Goal: Information Seeking & Learning: Find specific fact

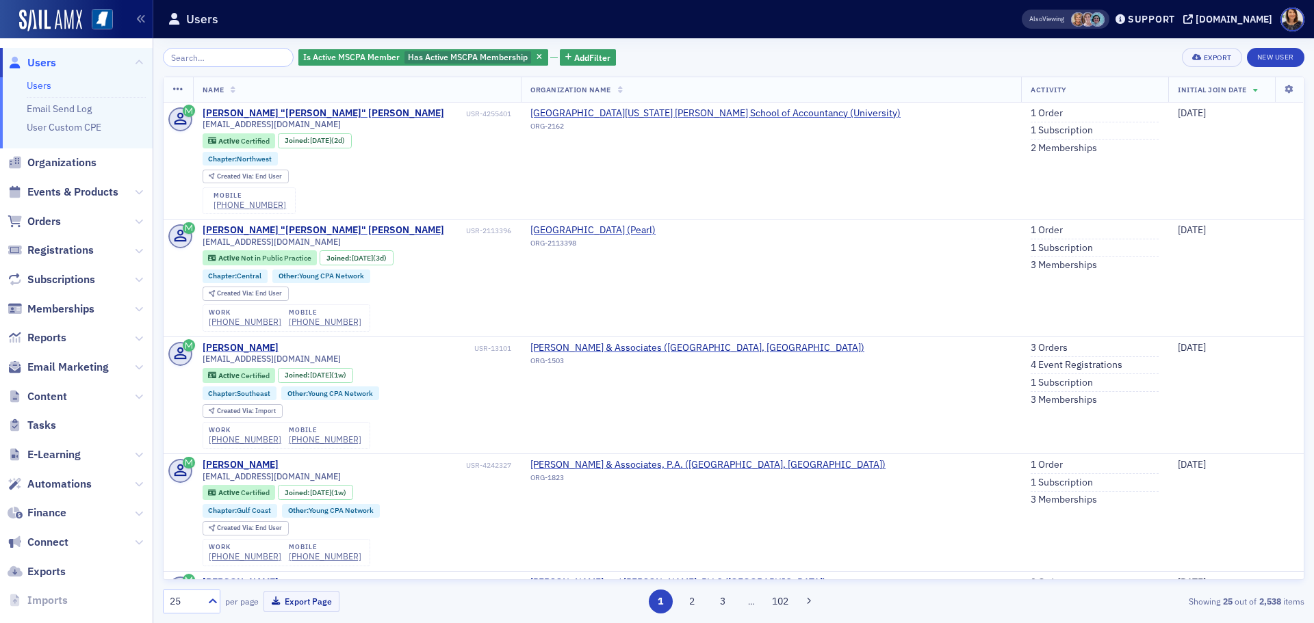
click at [42, 69] on span "Users" at bounding box center [41, 62] width 29 height 15
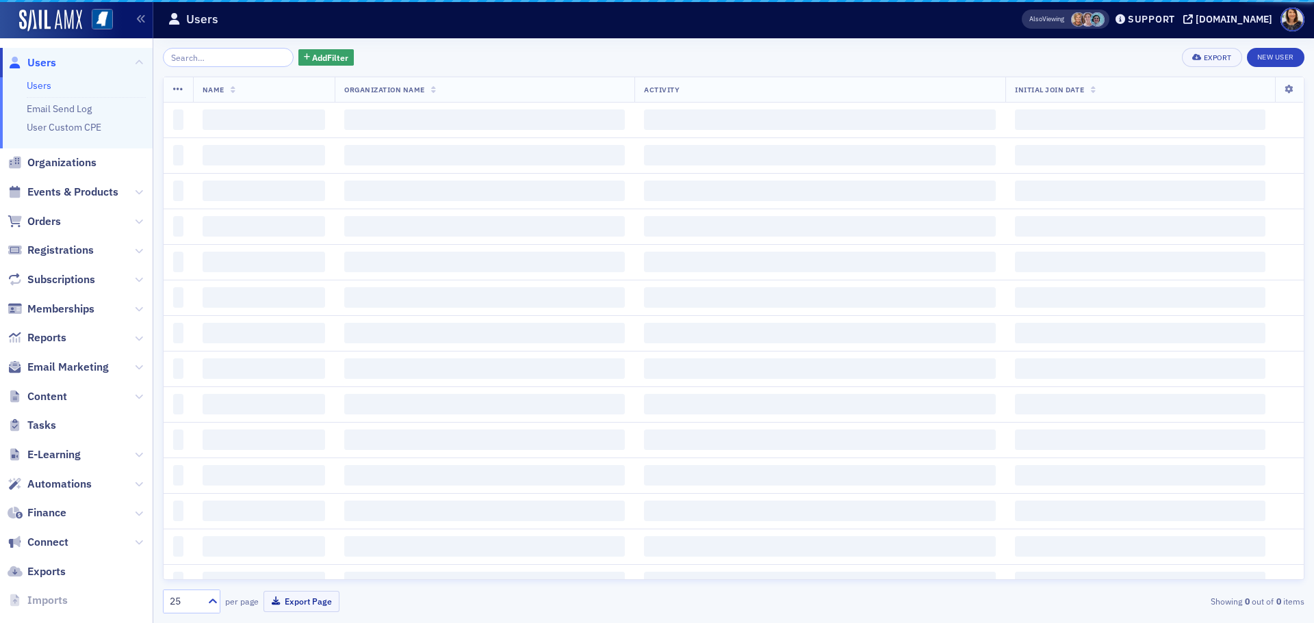
click at [199, 61] on input "search" at bounding box center [228, 57] width 131 height 19
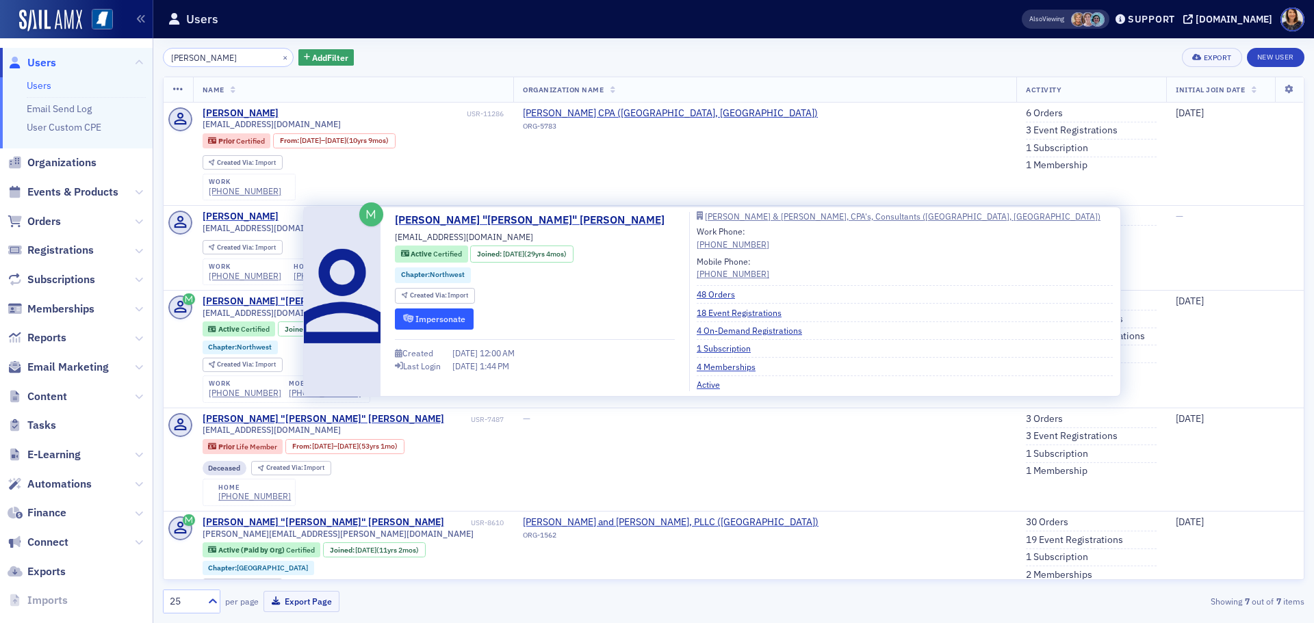
type input "herbert slan"
click at [441, 314] on button "Impersonate" at bounding box center [434, 319] width 79 height 21
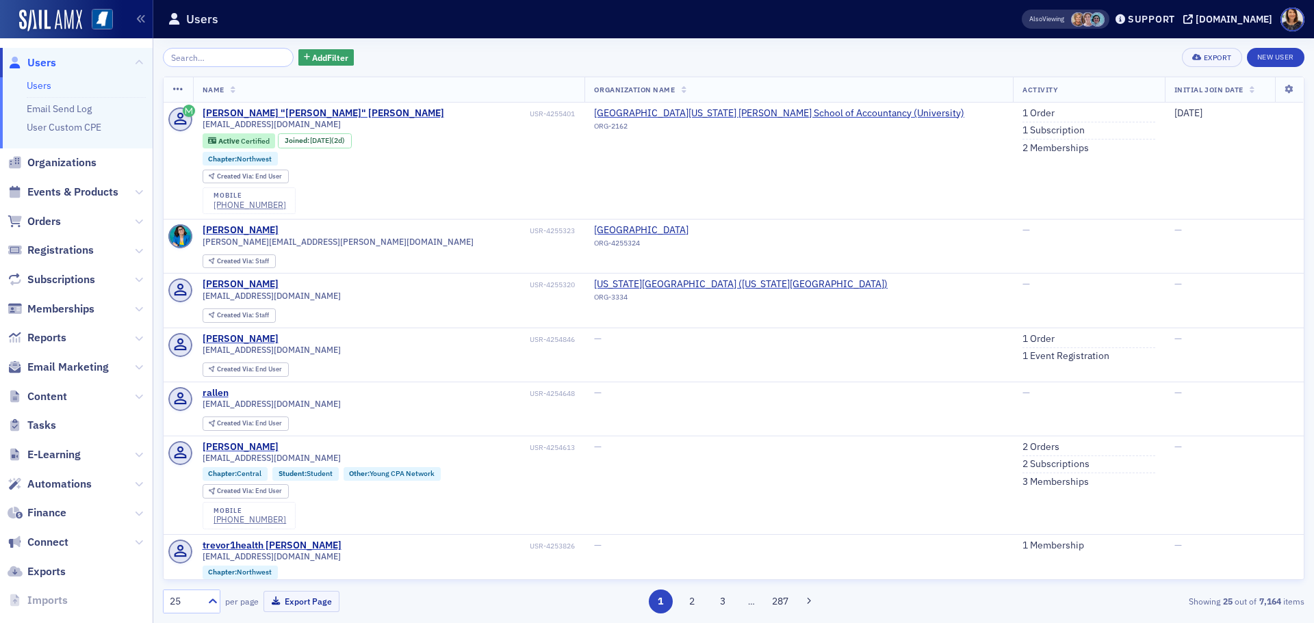
click at [224, 64] on input "search" at bounding box center [228, 57] width 131 height 19
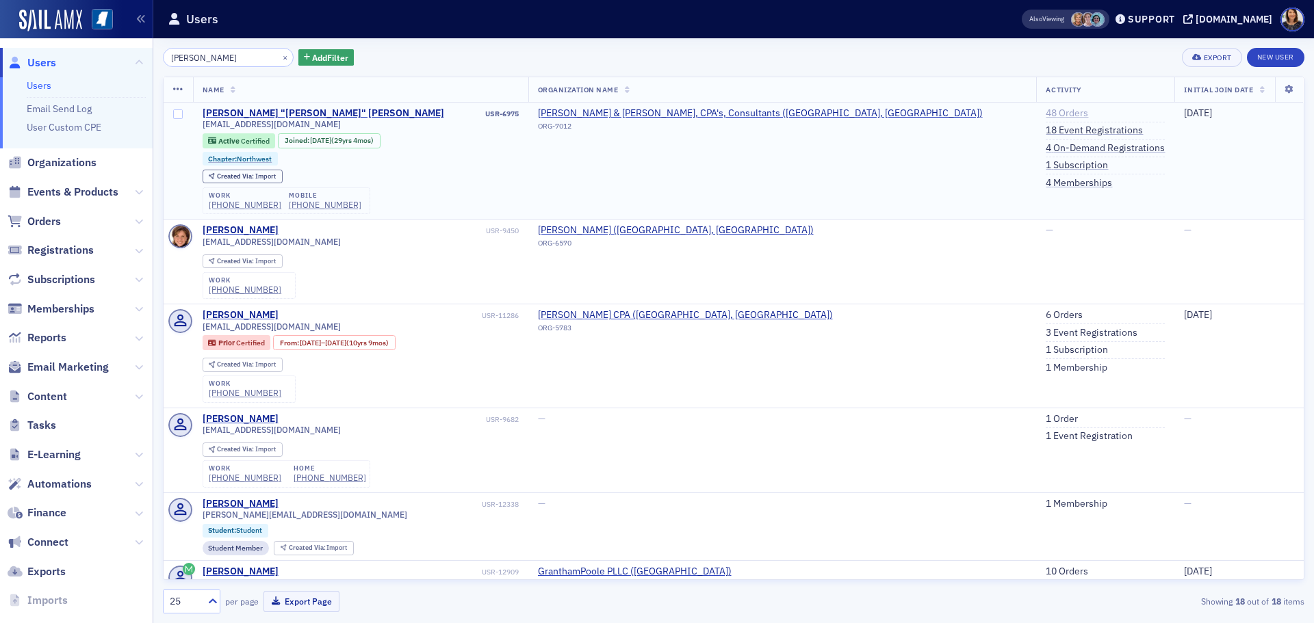
type input "herbert stanley"
click at [1046, 112] on link "48 Orders" at bounding box center [1067, 113] width 42 height 12
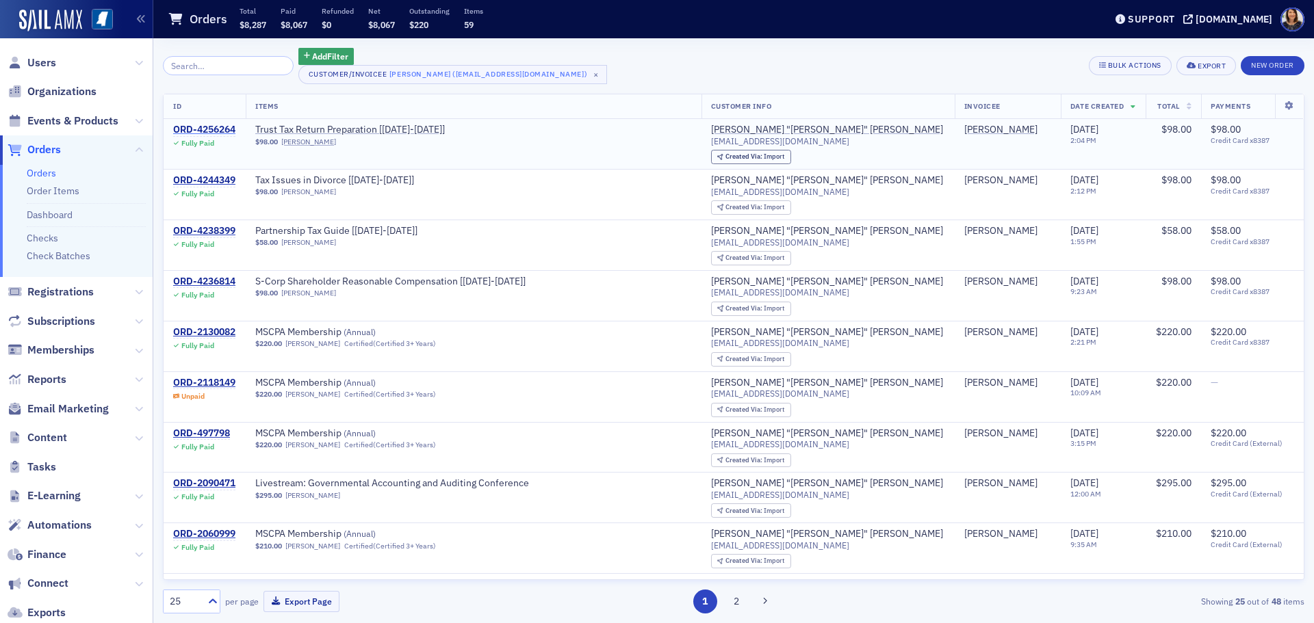
click at [202, 127] on div "ORD-4256264" at bounding box center [204, 130] width 62 height 12
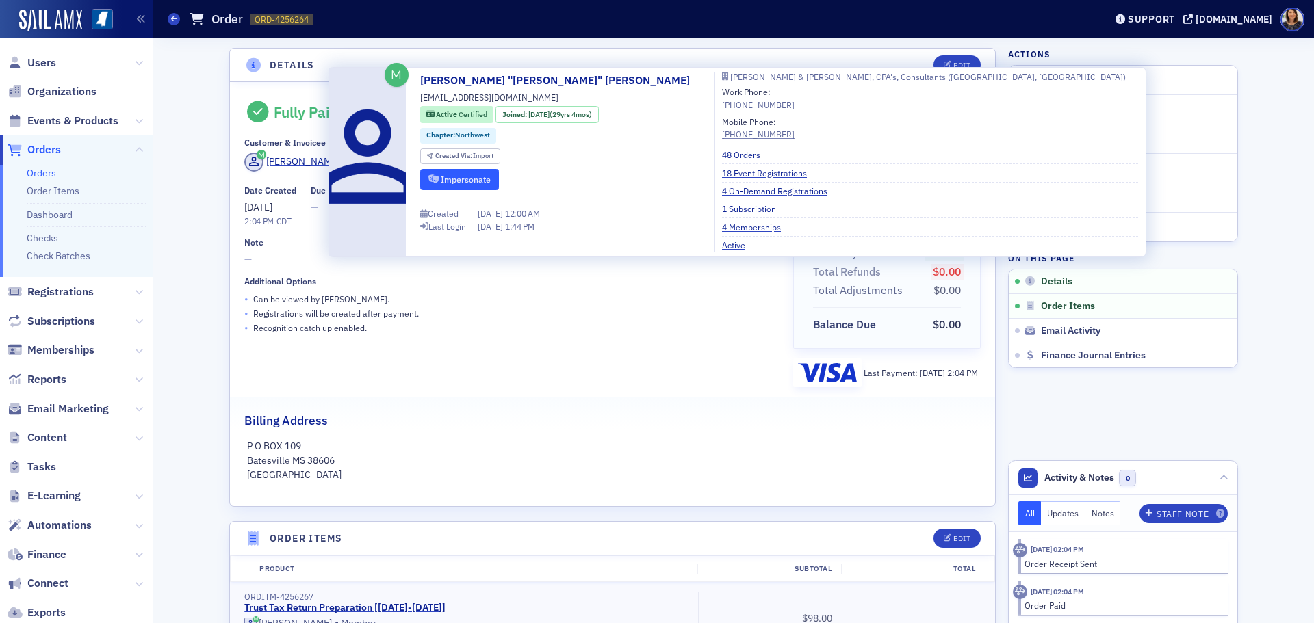
click at [449, 181] on button "Impersonate" at bounding box center [459, 179] width 79 height 21
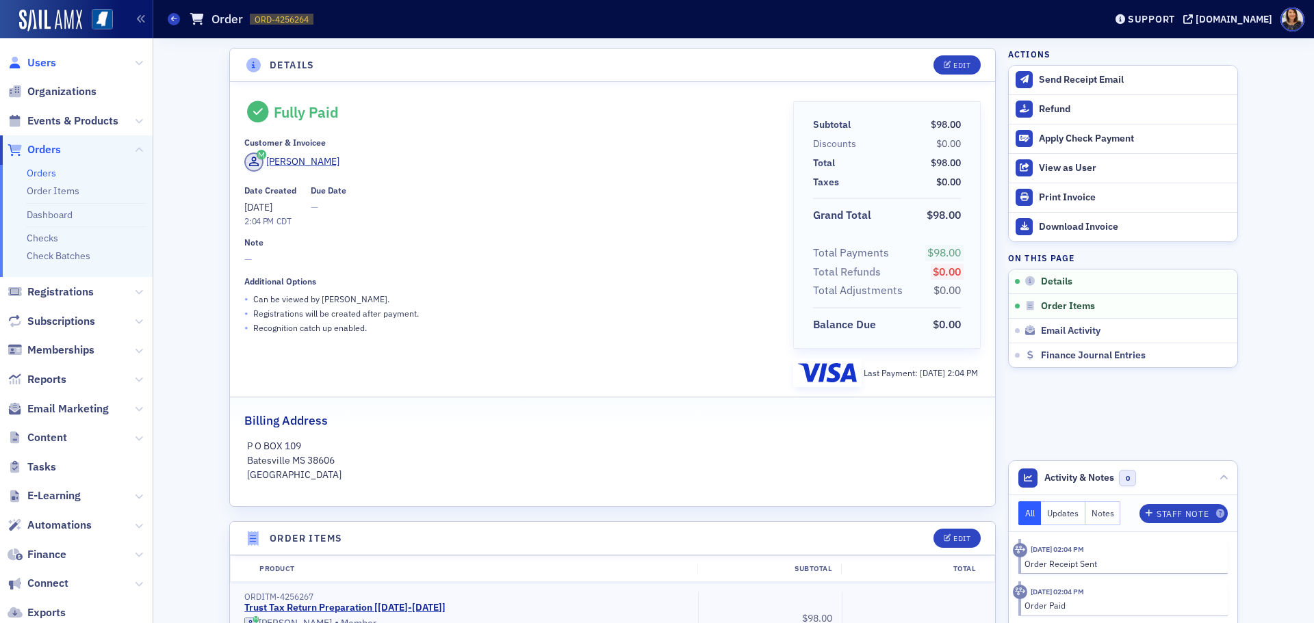
click at [31, 55] on span "Users" at bounding box center [41, 62] width 29 height 15
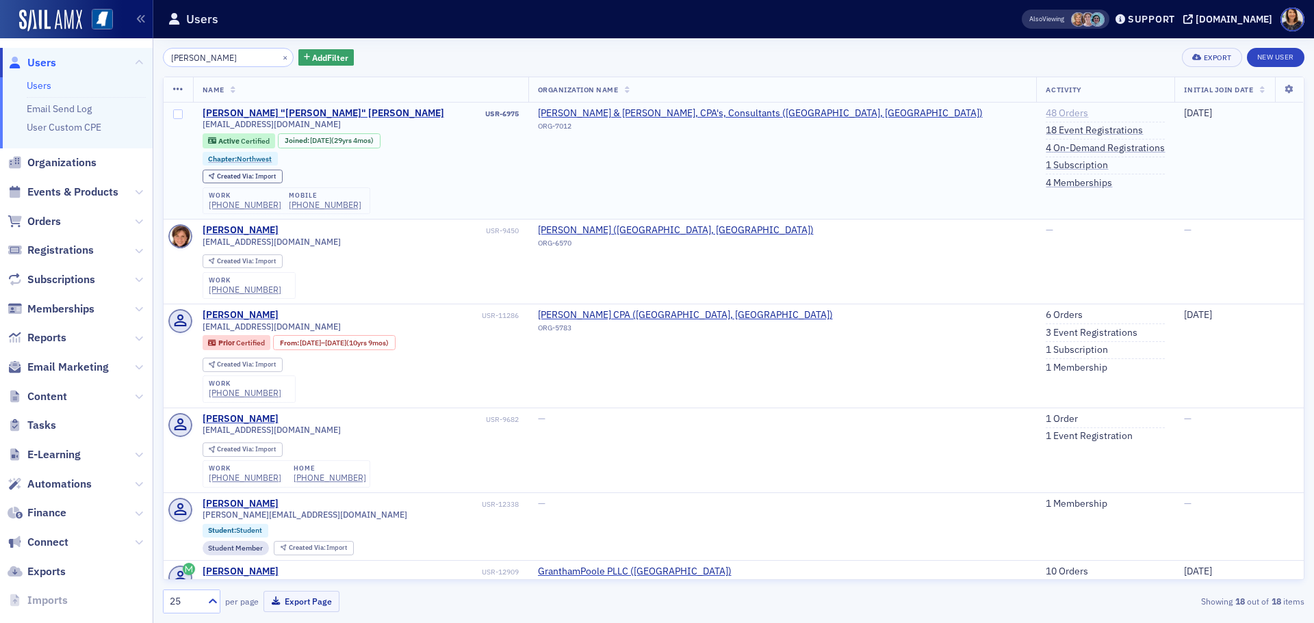
click at [1046, 112] on link "48 Orders" at bounding box center [1067, 113] width 42 height 12
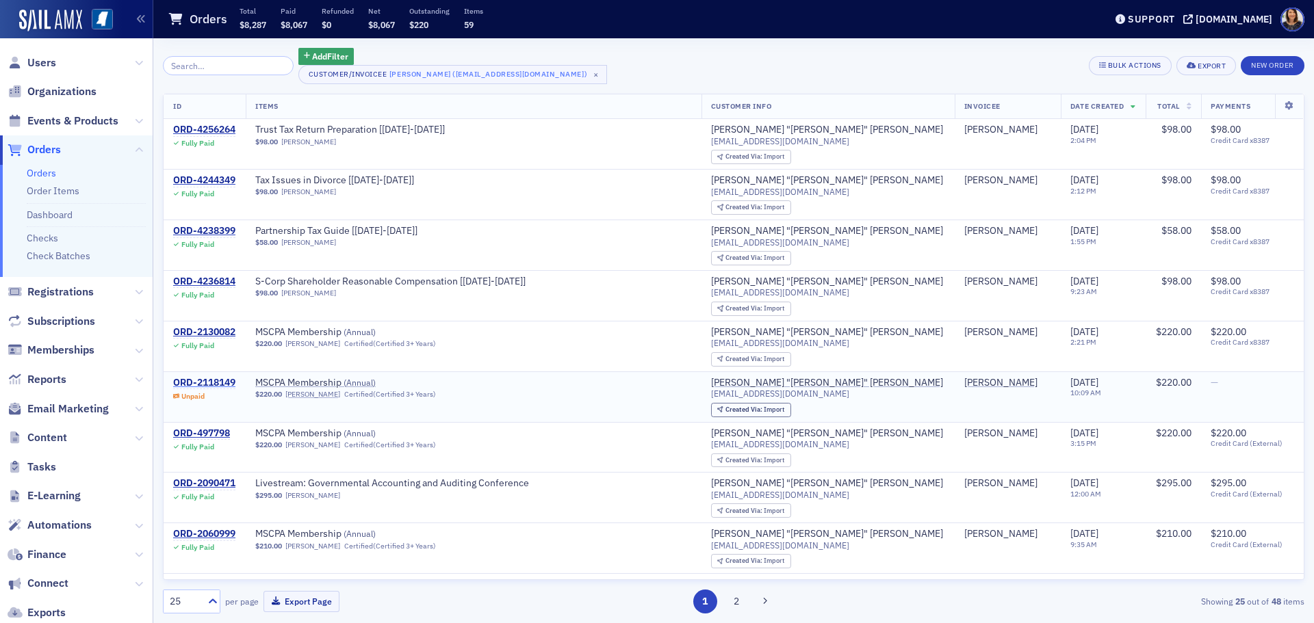
click at [213, 386] on div "ORD-2118149" at bounding box center [204, 383] width 62 height 12
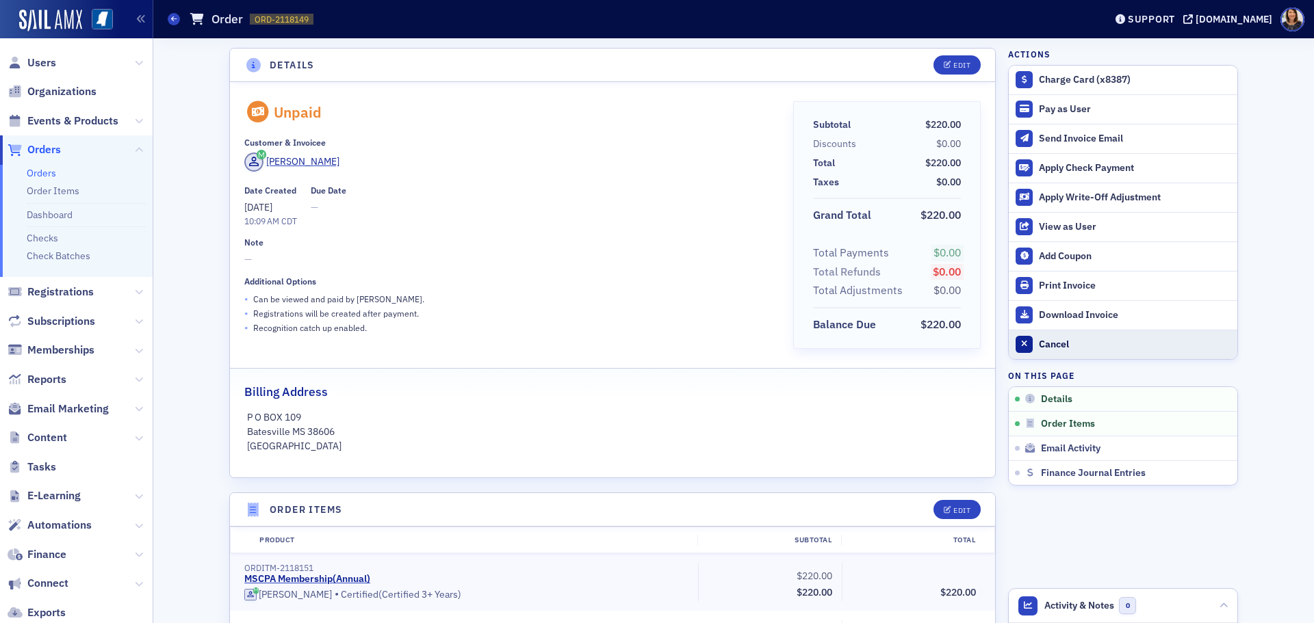
click at [1043, 348] on div "Cancel" at bounding box center [1135, 345] width 192 height 12
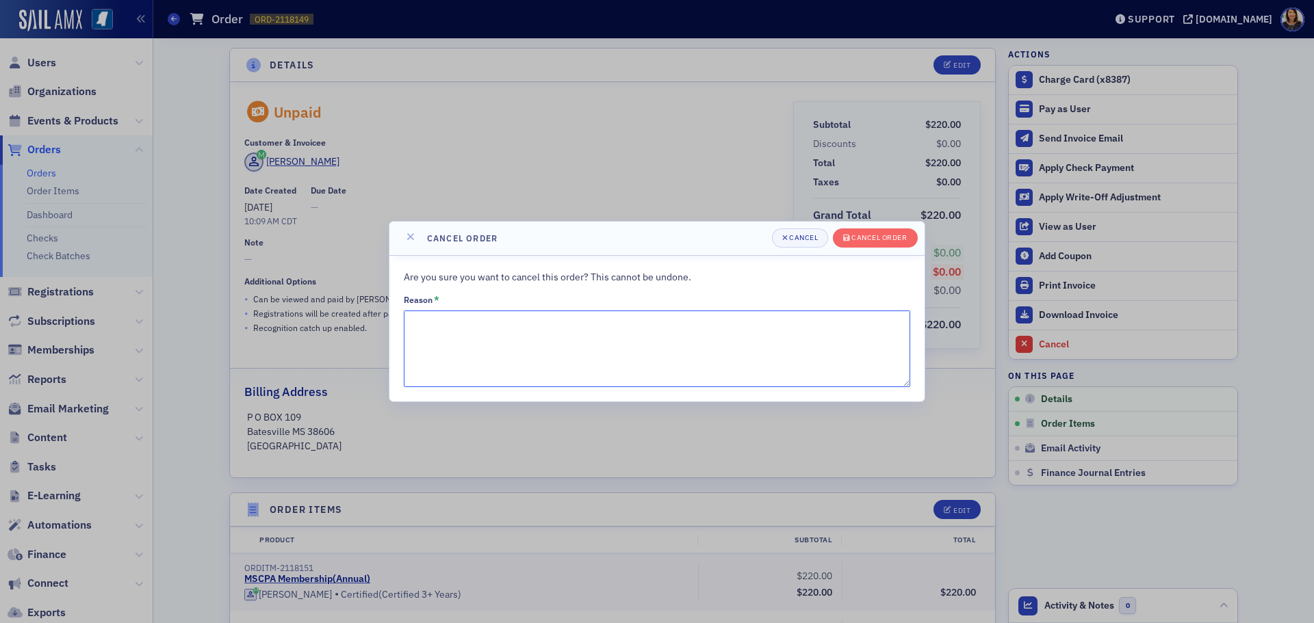
click at [608, 334] on textarea "Reason *" at bounding box center [657, 349] width 506 height 77
type textarea "duplicate"
click at [878, 235] on div "Cancel order" at bounding box center [878, 238] width 55 height 8
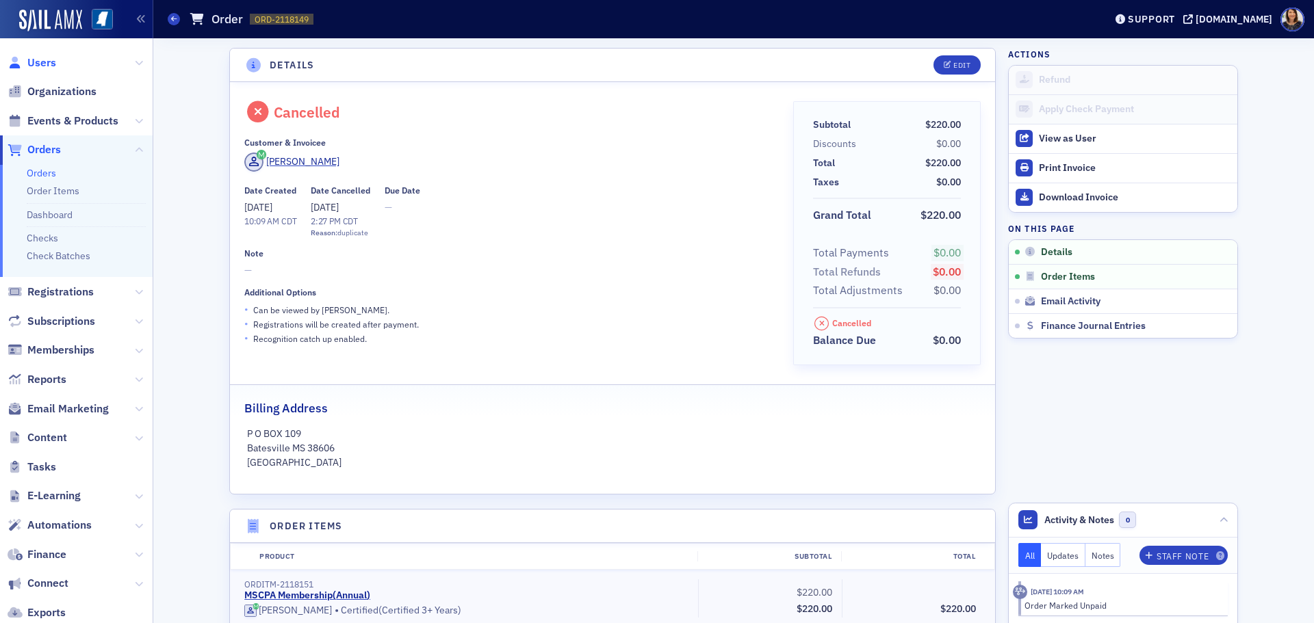
click at [43, 64] on span "Users" at bounding box center [41, 62] width 29 height 15
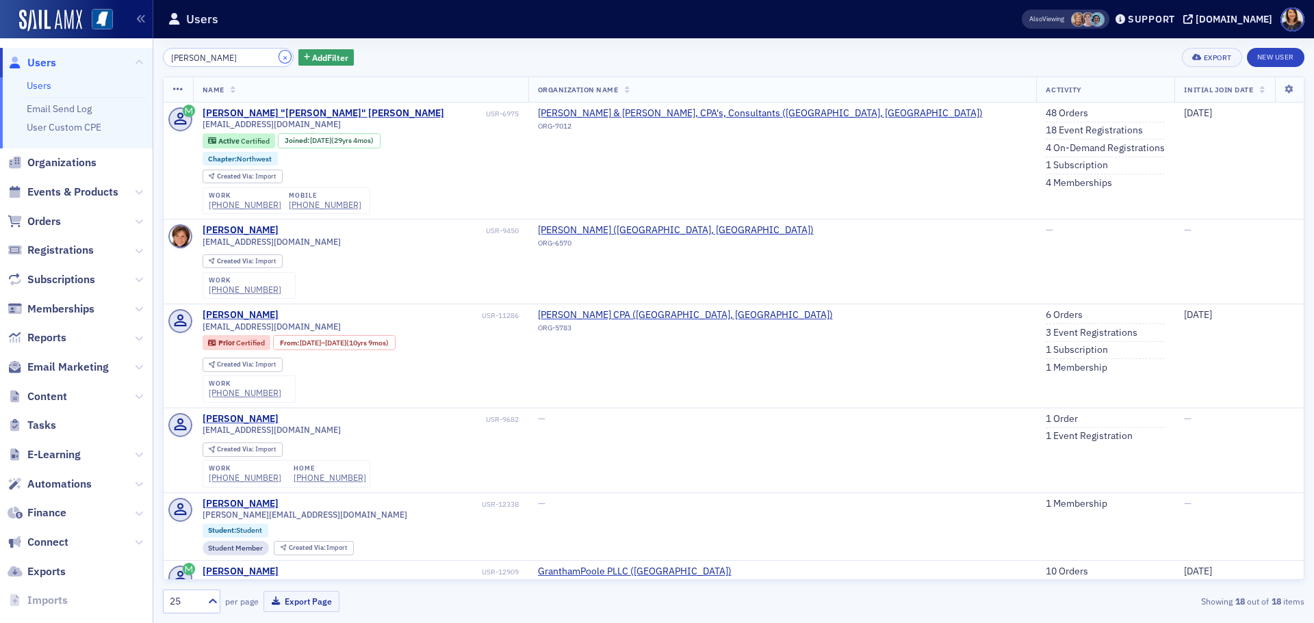
click at [279, 55] on button "×" at bounding box center [285, 57] width 12 height 12
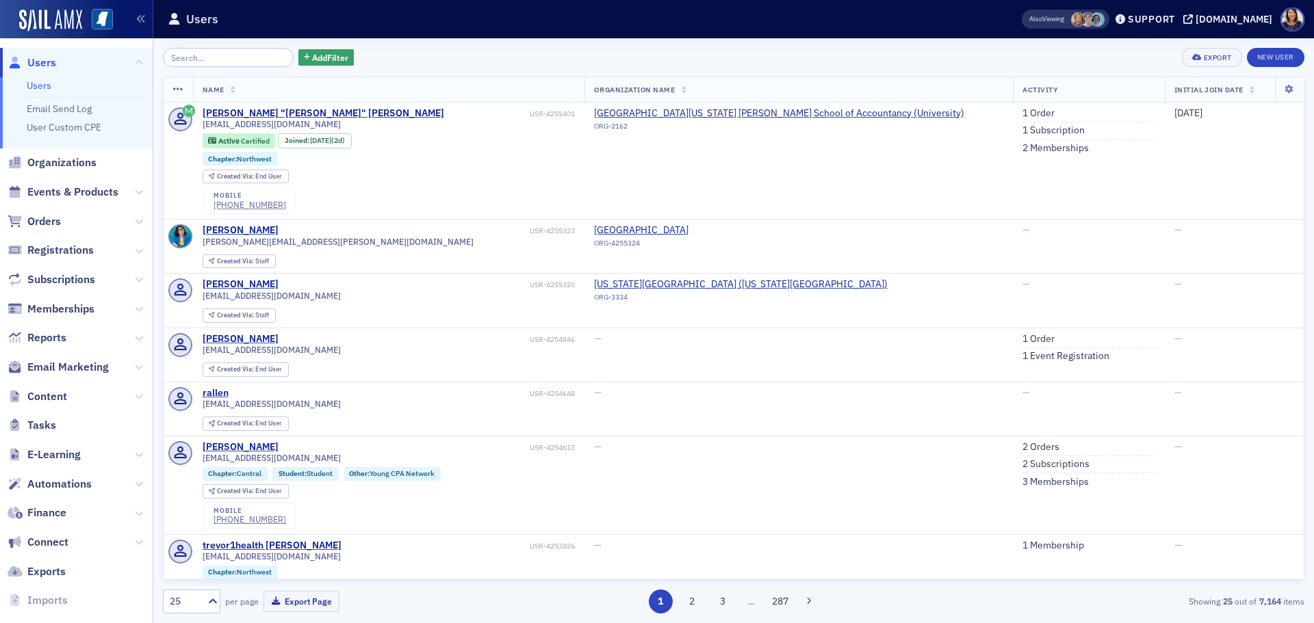
click at [375, 42] on div "Add Filter Export New User Name Organization Name Activity Initial Join Date Th…" at bounding box center [733, 330] width 1141 height 585
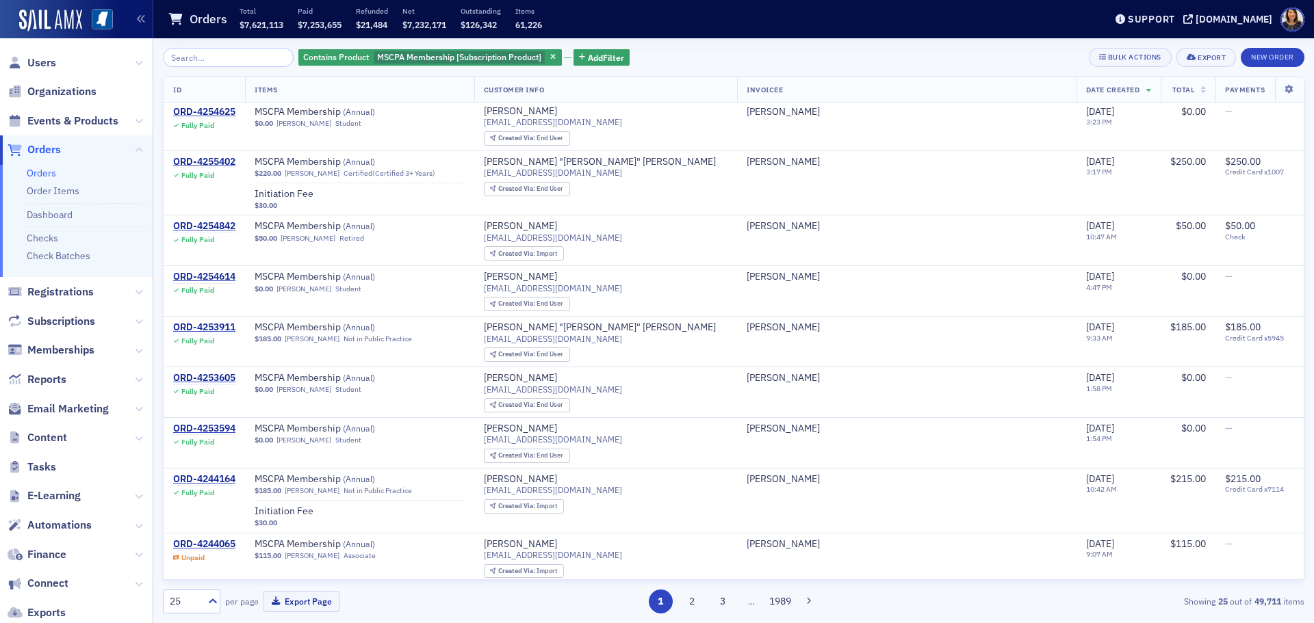
scroll to position [6, 0]
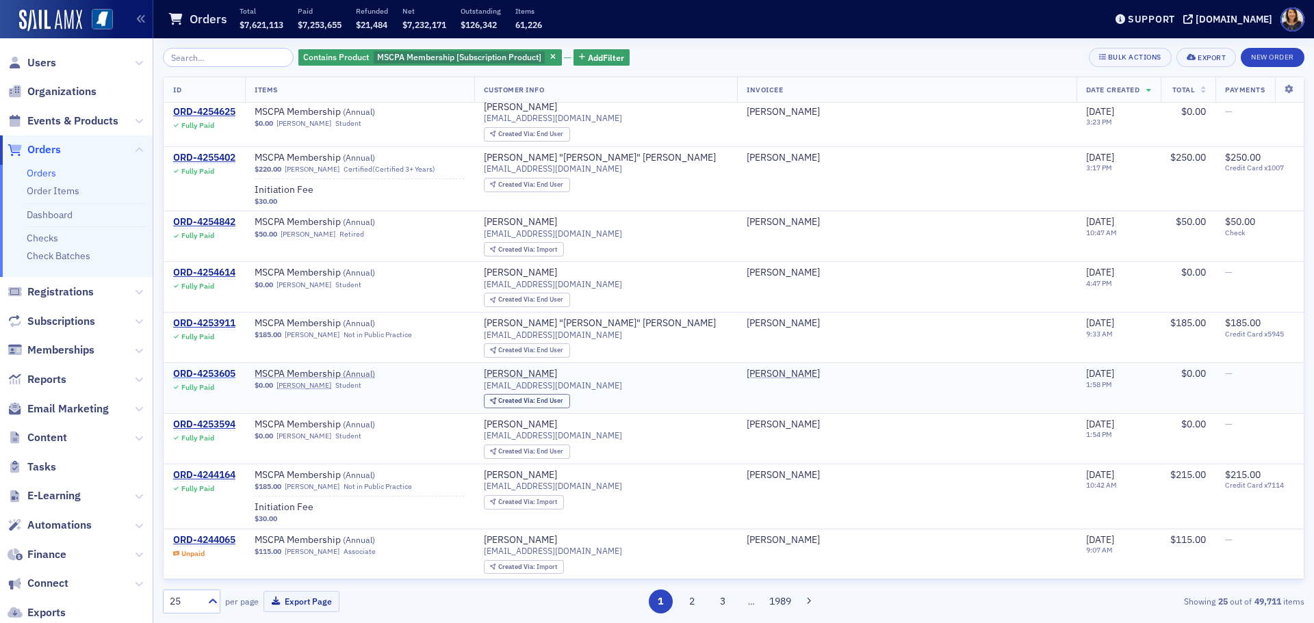
click at [212, 371] on div "ORD-4253605" at bounding box center [204, 374] width 62 height 12
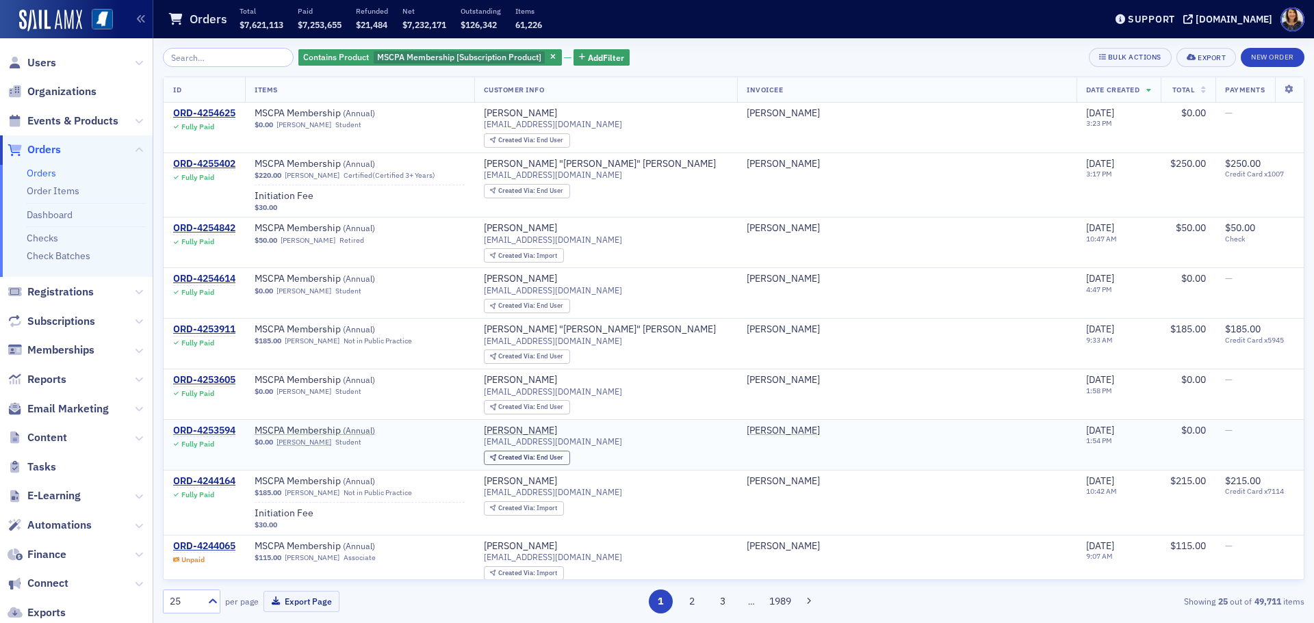
click at [212, 429] on div "ORD-4253594" at bounding box center [204, 431] width 62 height 12
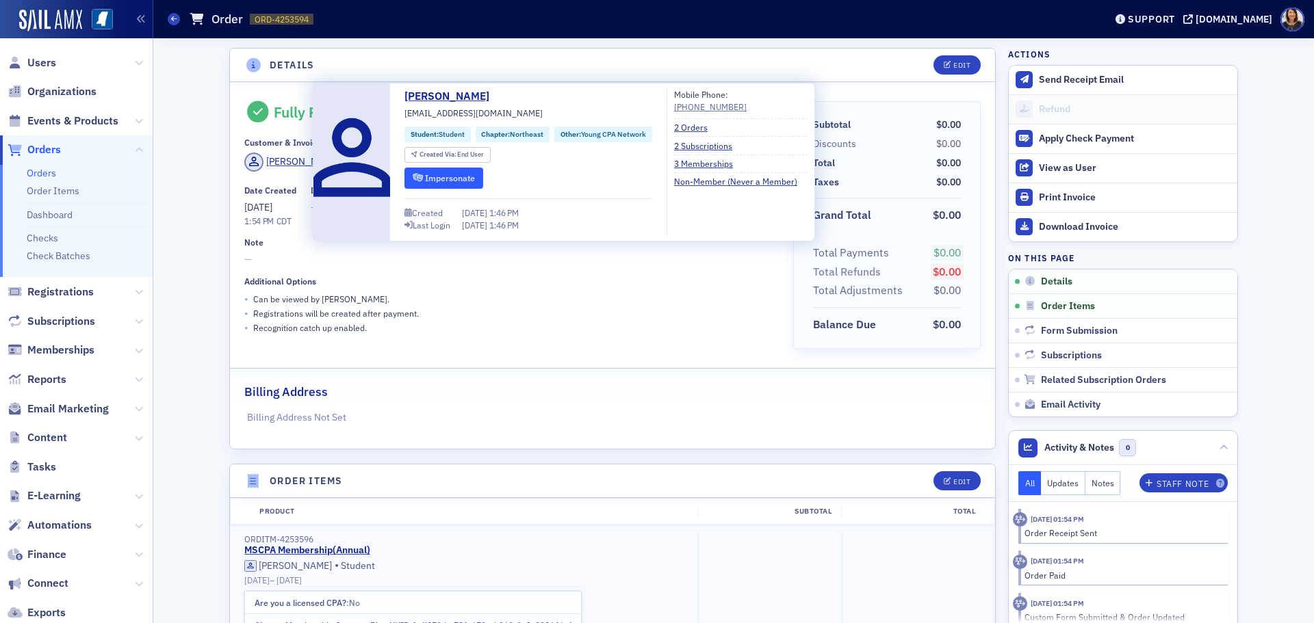
click at [432, 175] on button "Impersonate" at bounding box center [443, 178] width 79 height 21
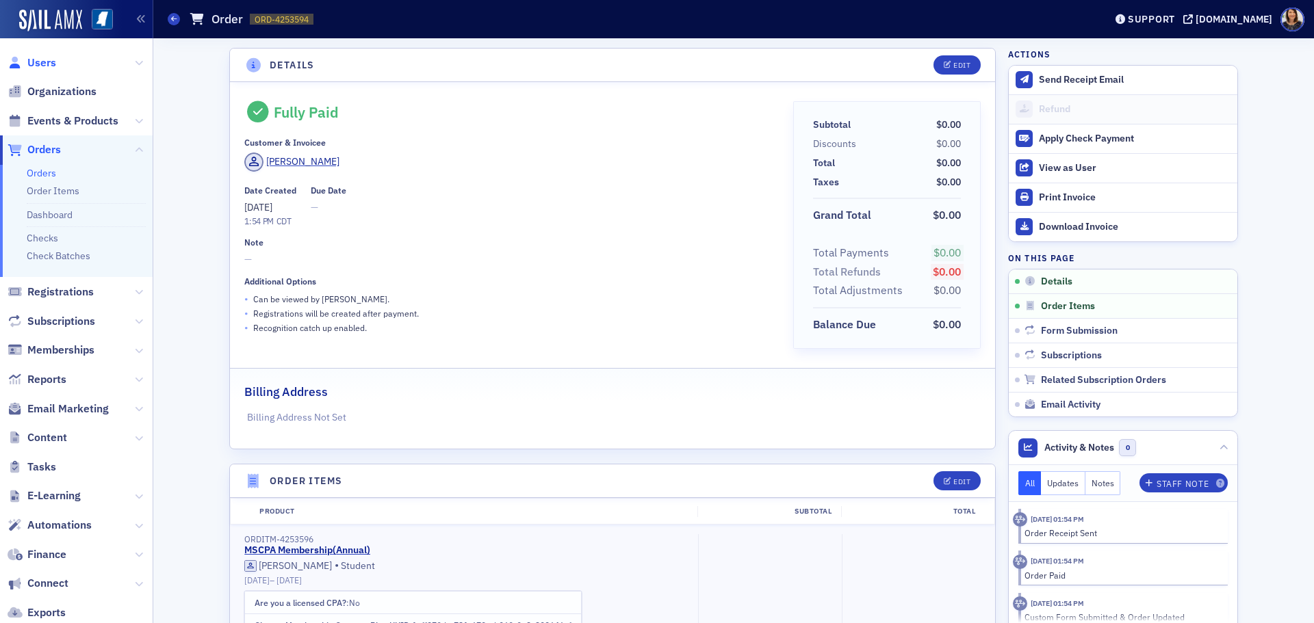
click at [32, 60] on span "Users" at bounding box center [41, 62] width 29 height 15
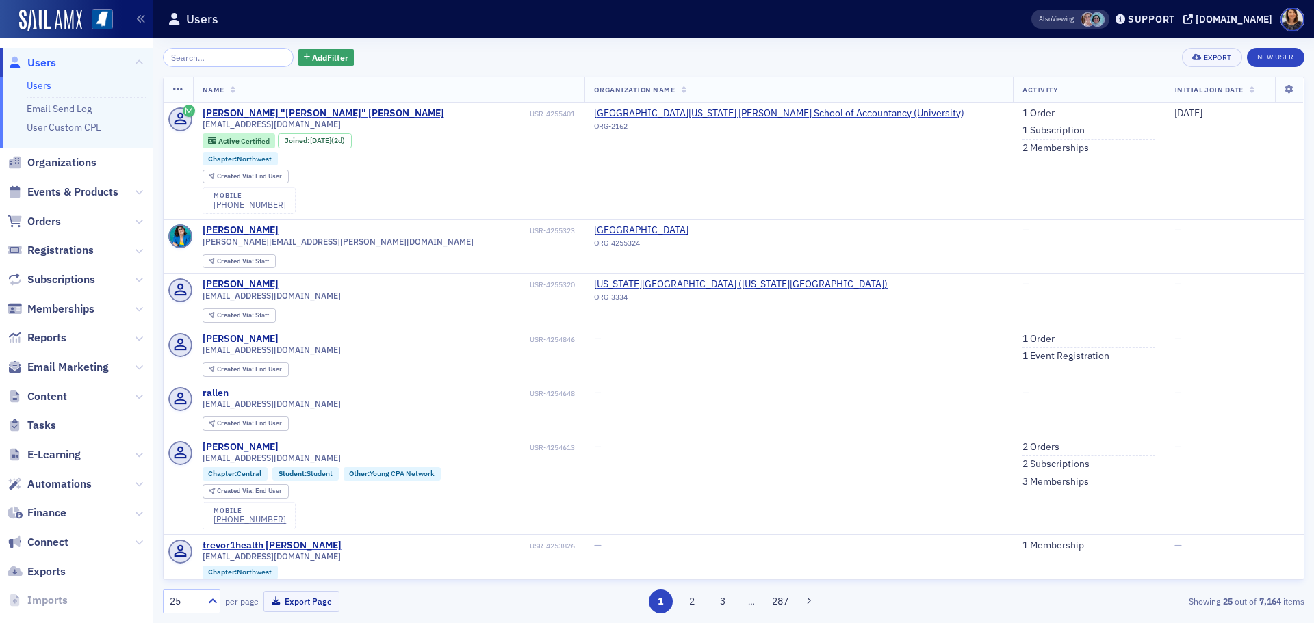
click at [40, 61] on span "Users" at bounding box center [41, 62] width 29 height 15
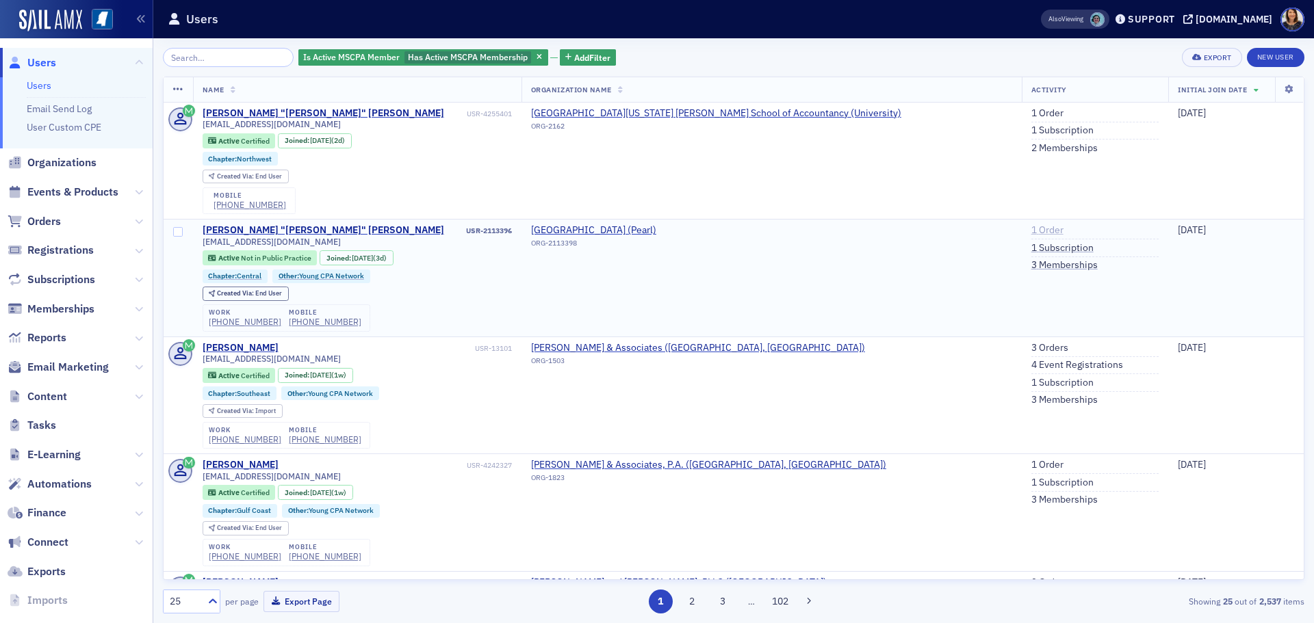
click at [1031, 226] on link "1 Order" at bounding box center [1047, 230] width 32 height 12
click at [1031, 247] on link "1 Subscription" at bounding box center [1062, 248] width 62 height 12
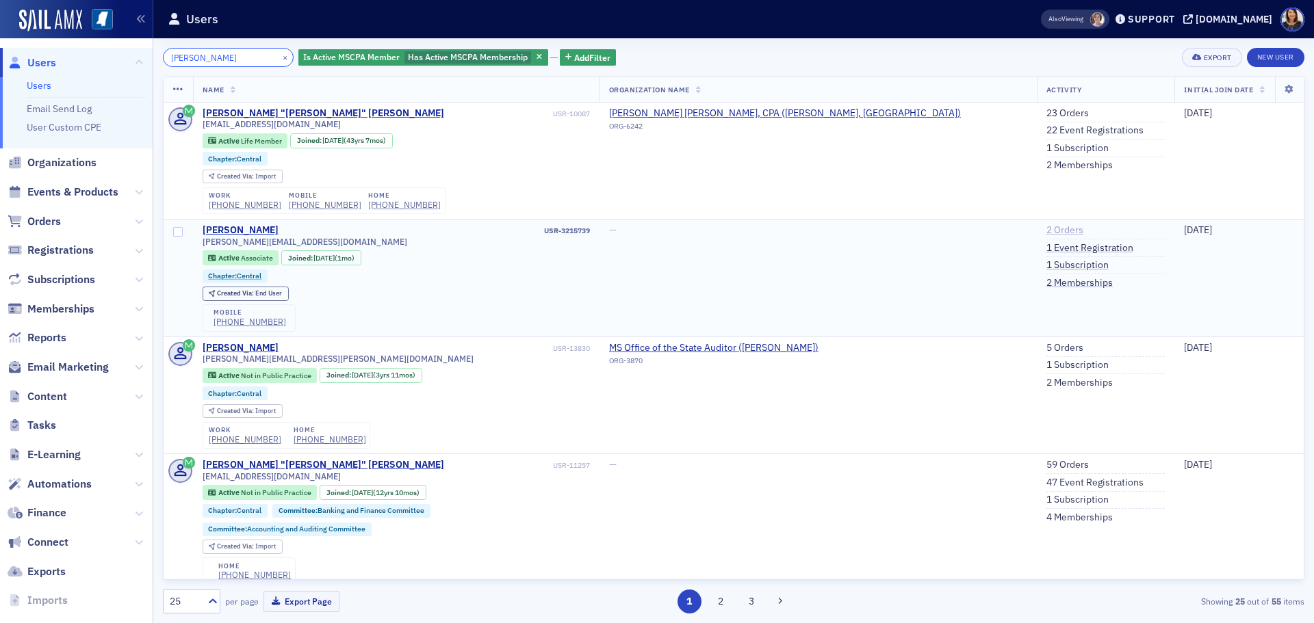
type input "richard ros"
click at [1046, 227] on link "2 Orders" at bounding box center [1064, 230] width 37 height 12
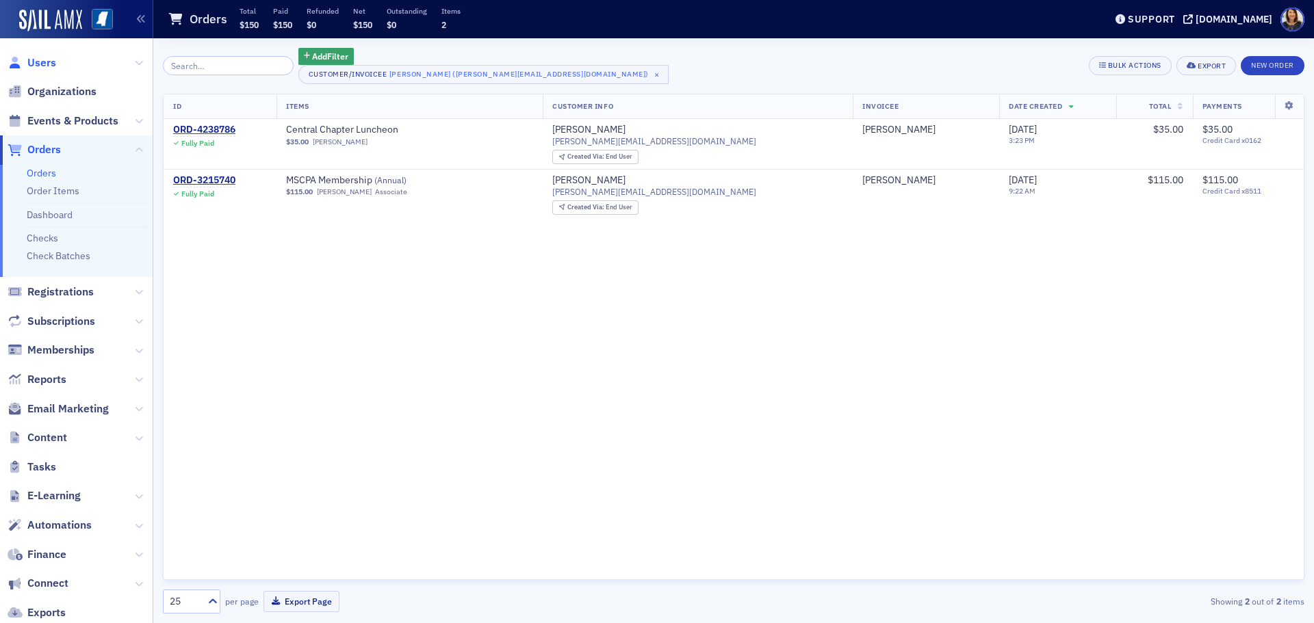
click at [40, 63] on span "Users" at bounding box center [41, 62] width 29 height 15
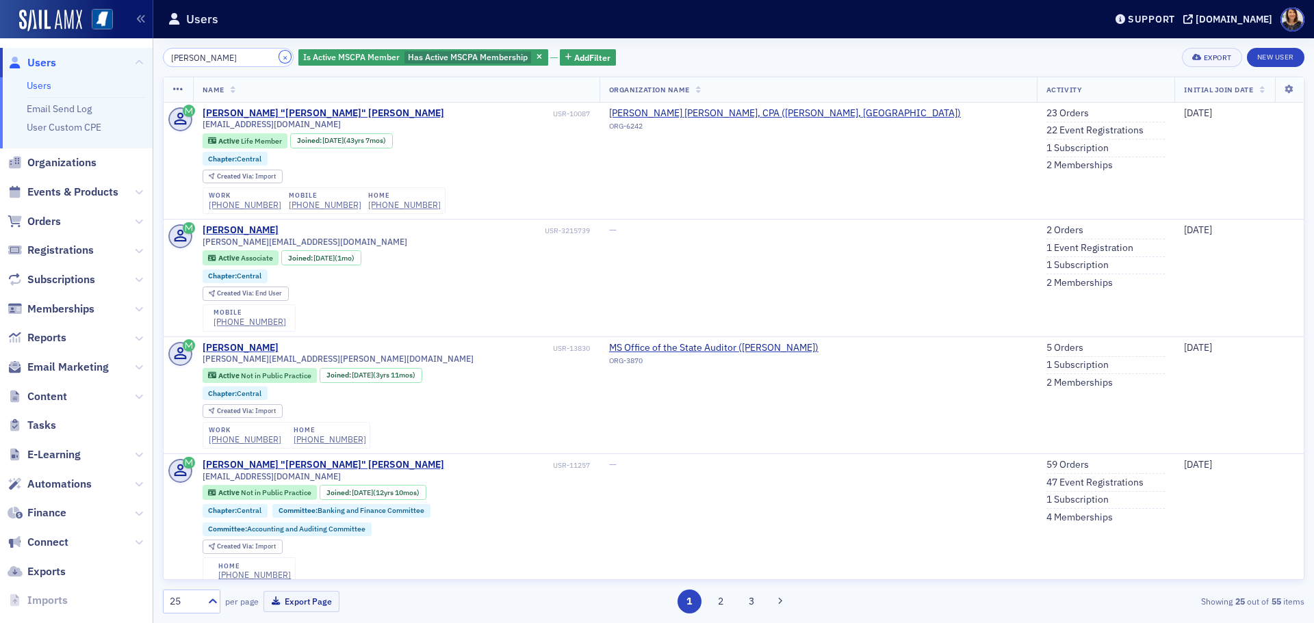
click at [279, 55] on button "×" at bounding box center [285, 57] width 12 height 12
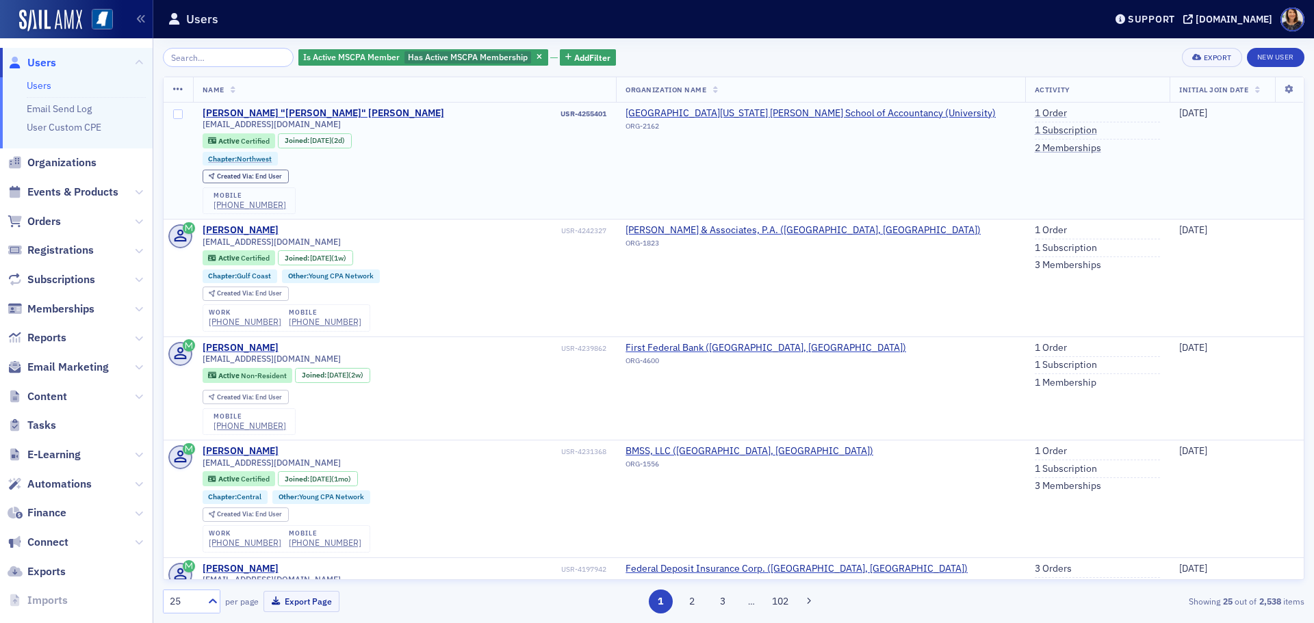
drag, startPoint x: 1293, startPoint y: 116, endPoint x: 1290, endPoint y: 144, distance: 27.5
click at [1290, 145] on td "[DATE]" at bounding box center [1236, 161] width 134 height 117
click at [717, 38] on div "Is Active MSCPA Member Has Active MSCPA Membership Add Filter Export New User N…" at bounding box center [733, 330] width 1141 height 585
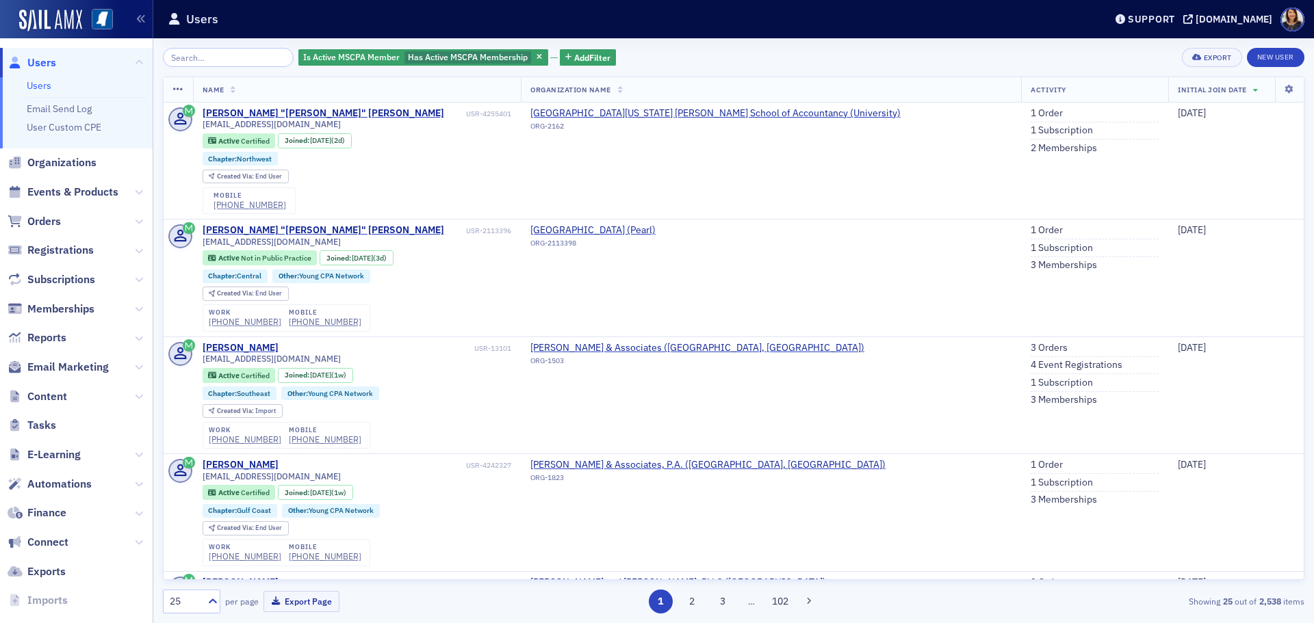
drag, startPoint x: 1313, startPoint y: 116, endPoint x: 1313, endPoint y: 135, distance: 19.2
click at [1313, 135] on div "Is Active MSCPA Member Has Active MSCPA Membership Add Filter Export New User N…" at bounding box center [733, 330] width 1160 height 585
drag, startPoint x: 1292, startPoint y: 137, endPoint x: 1291, endPoint y: 171, distance: 34.2
click at [1291, 171] on td "[DATE]" at bounding box center [1235, 161] width 135 height 117
